Goal: Communication & Community: Answer question/provide support

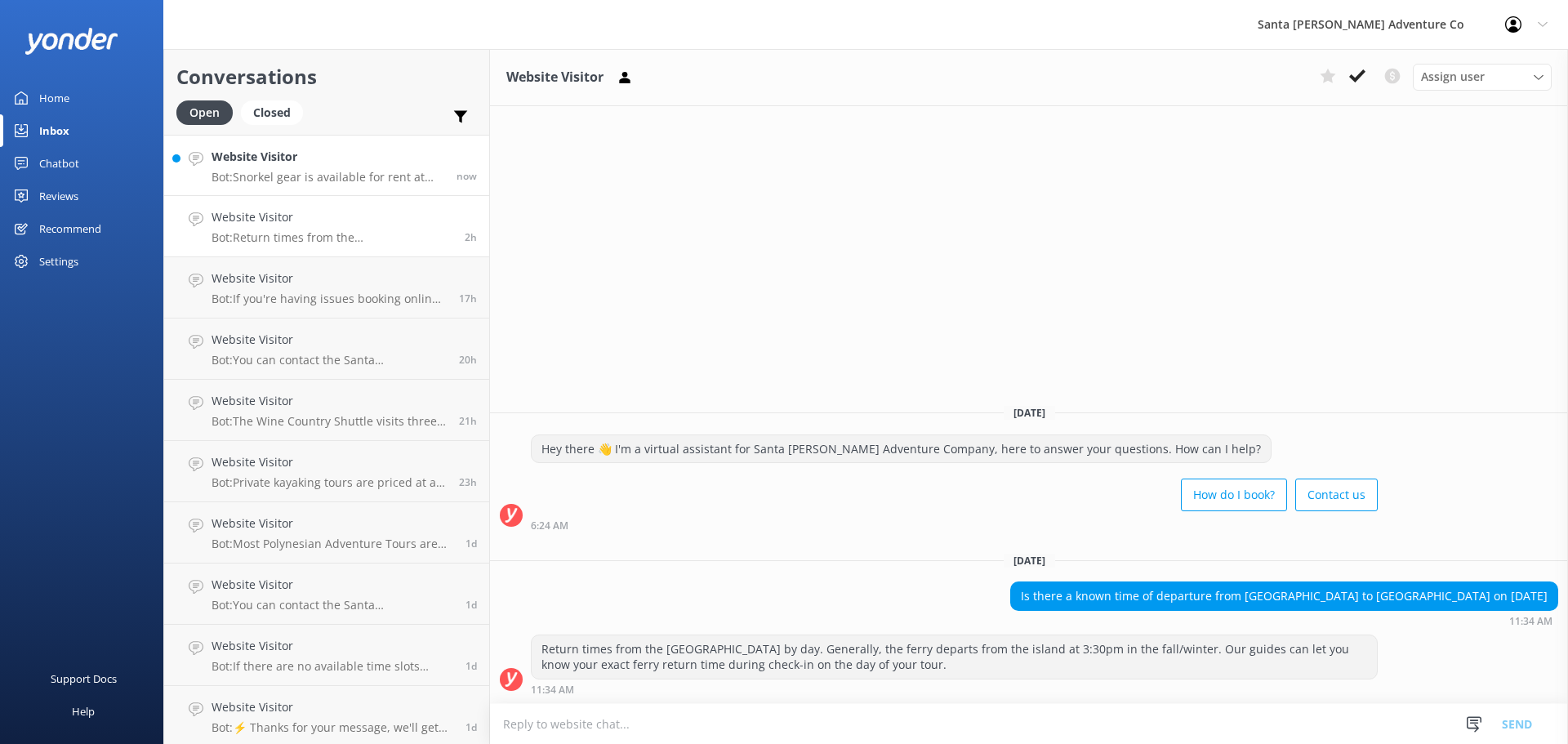
drag, startPoint x: 0, startPoint y: 0, endPoint x: 242, endPoint y: 168, distance: 294.6
click at [242, 168] on div "Website Visitor Bot: Snorkel gear is available for rent at our island storefron…" at bounding box center [327, 165] width 232 height 36
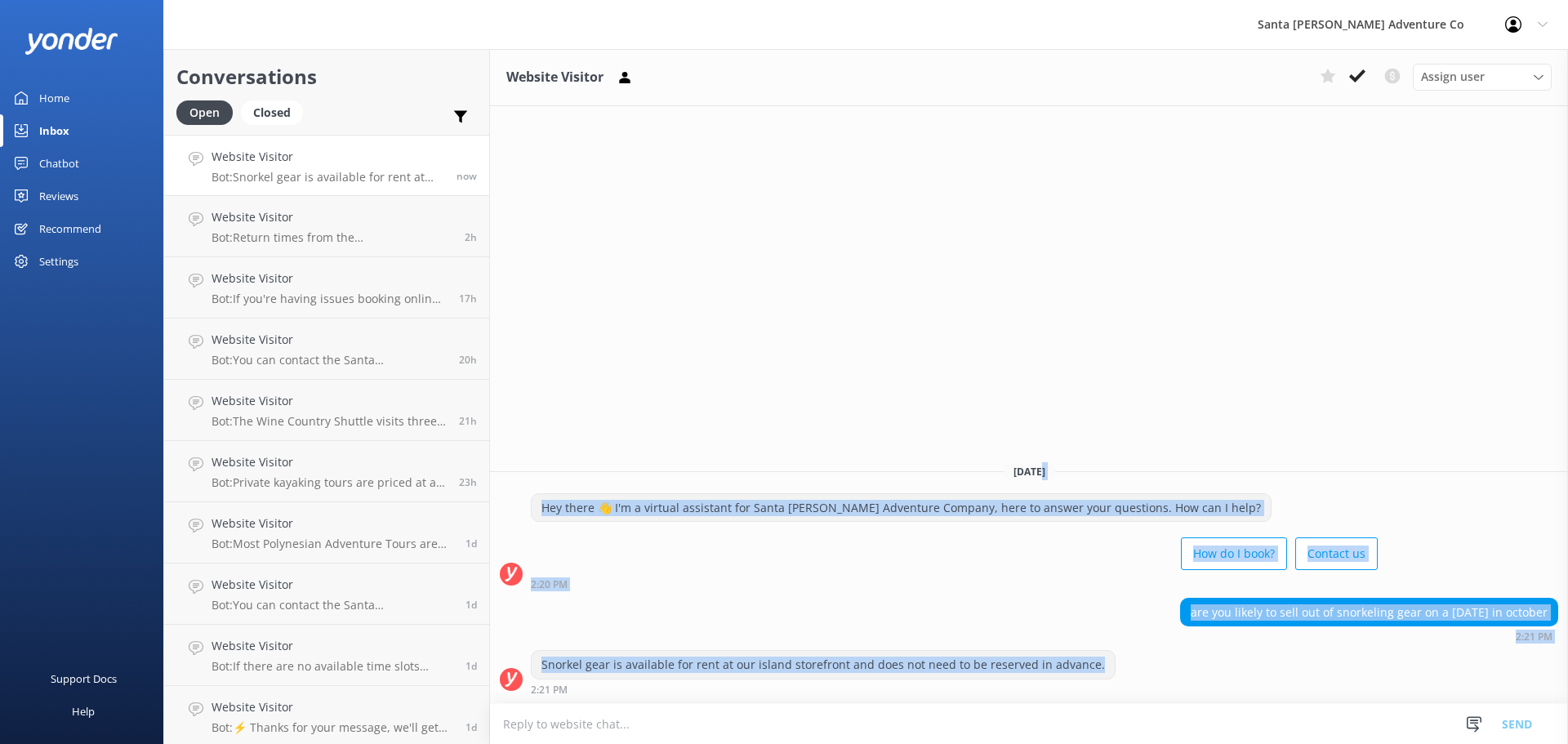
drag, startPoint x: 1295, startPoint y: 679, endPoint x: 1044, endPoint y: 450, distance: 339.8
click at [1044, 450] on div "[DATE] Hey there 👋 I'm a virtual assistant for Santa [PERSON_NAME] Adventure Co…" at bounding box center [1028, 577] width 1077 height 253
drag, startPoint x: 1044, startPoint y: 450, endPoint x: 1187, endPoint y: 675, distance: 266.6
click at [1187, 675] on div "[DATE] Hey there 👋 I'm a virtual assistant for Santa [PERSON_NAME] Adventure Co…" at bounding box center [1028, 577] width 1077 height 253
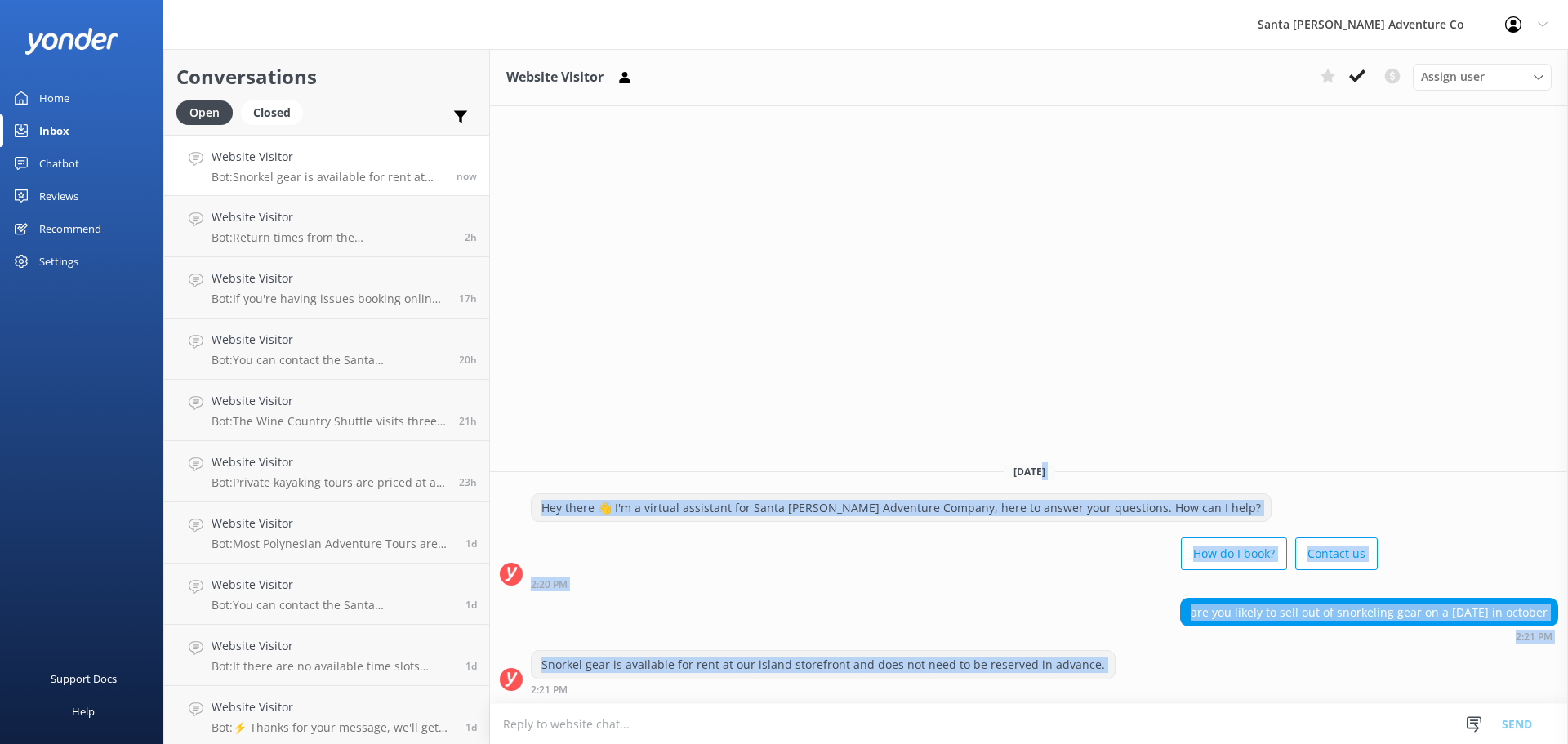
click at [1187, 675] on div "Snorkel gear is available for rent at our island storefront and does not need t…" at bounding box center [1028, 672] width 1077 height 45
